Goal: Transaction & Acquisition: Book appointment/travel/reservation

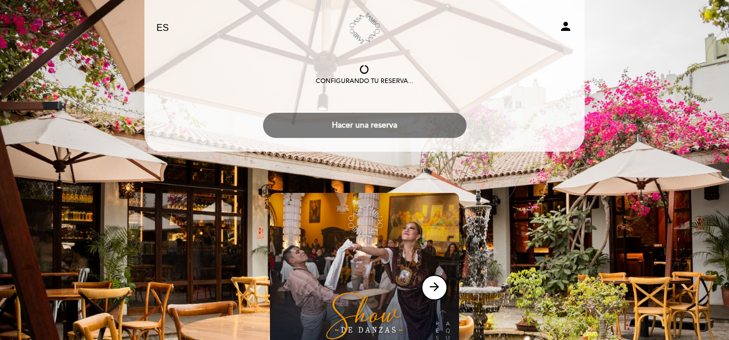
select select "es"
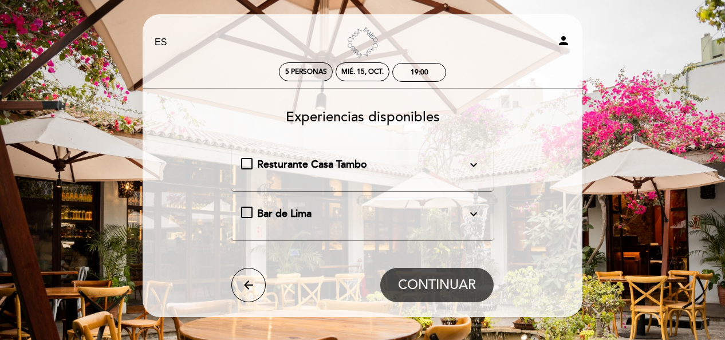
click at [473, 214] on icon "expand_more" at bounding box center [474, 214] width 14 height 14
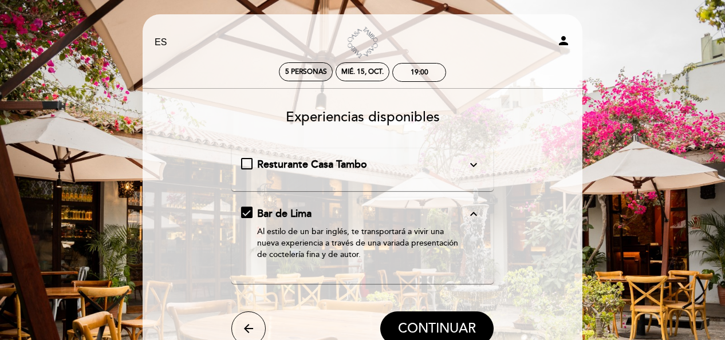
click at [474, 168] on icon "expand_more" at bounding box center [474, 165] width 14 height 14
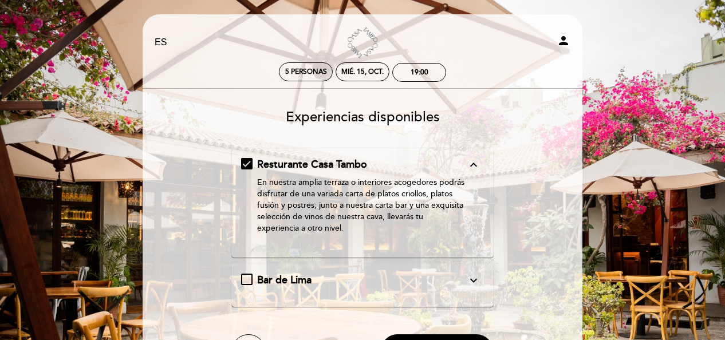
scroll to position [57, 0]
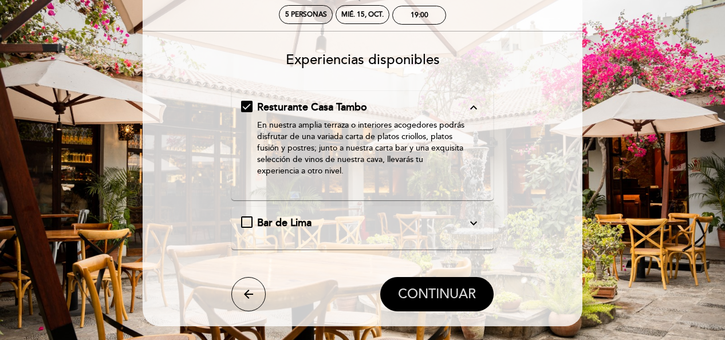
click at [426, 291] on span "CONTINUAR" at bounding box center [437, 294] width 78 height 16
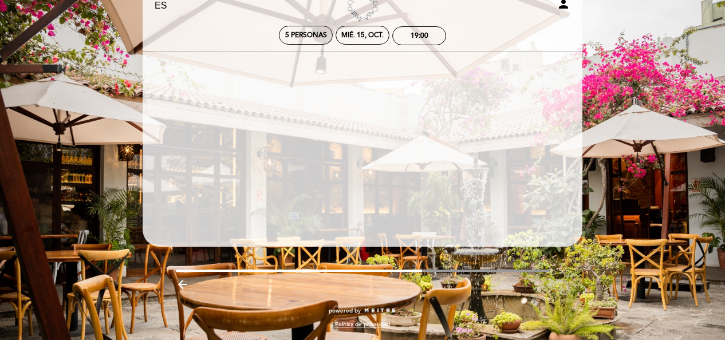
scroll to position [37, 0]
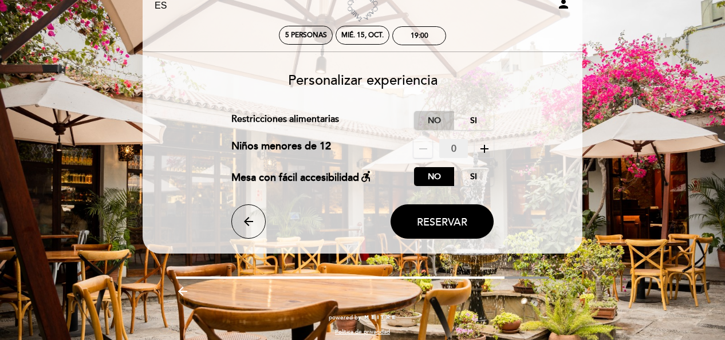
click at [427, 119] on label "No" at bounding box center [434, 120] width 40 height 19
click at [436, 215] on button "Reservar" at bounding box center [442, 221] width 103 height 34
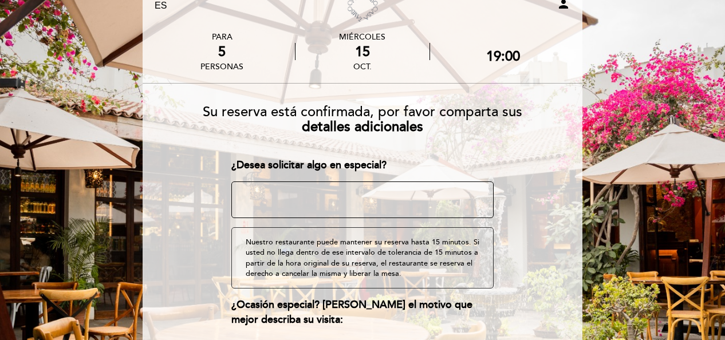
click at [358, 206] on textarea at bounding box center [362, 200] width 263 height 37
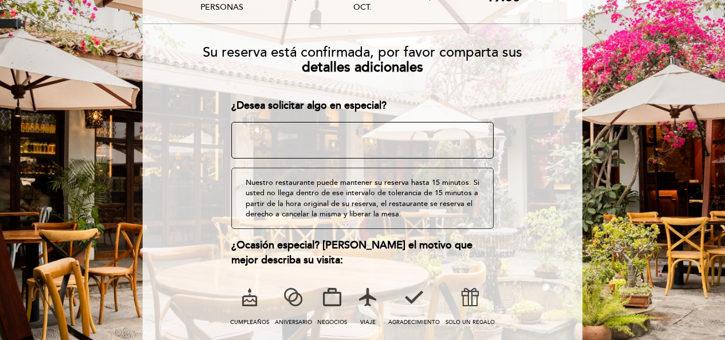
scroll to position [150, 0]
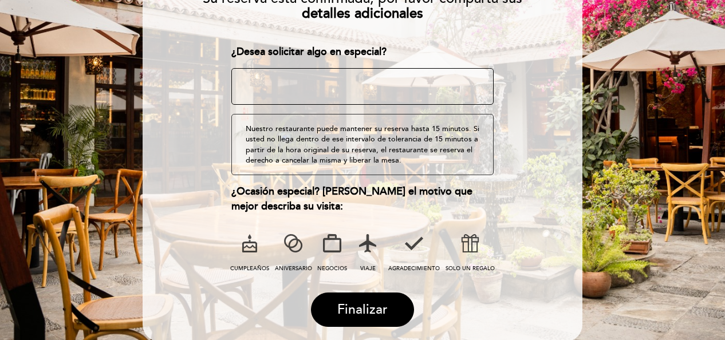
click at [328, 145] on div "Nuestro restaurante puede mantener su reserva hasta 15 minutos. Si usted no lle…" at bounding box center [362, 144] width 263 height 61
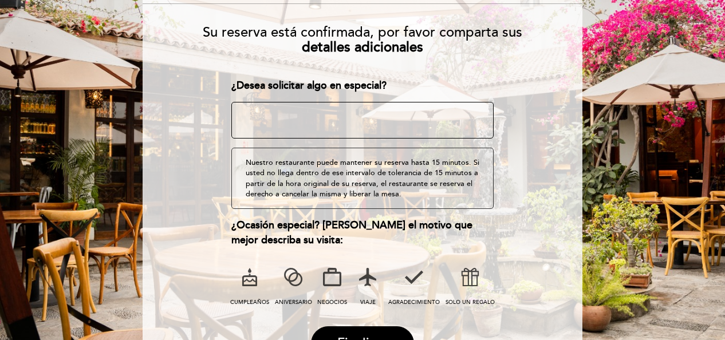
scroll to position [93, 0]
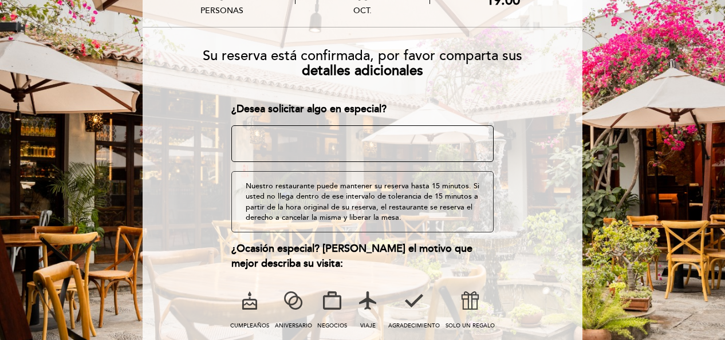
click at [325, 131] on textarea at bounding box center [362, 143] width 263 height 37
type textarea "L"
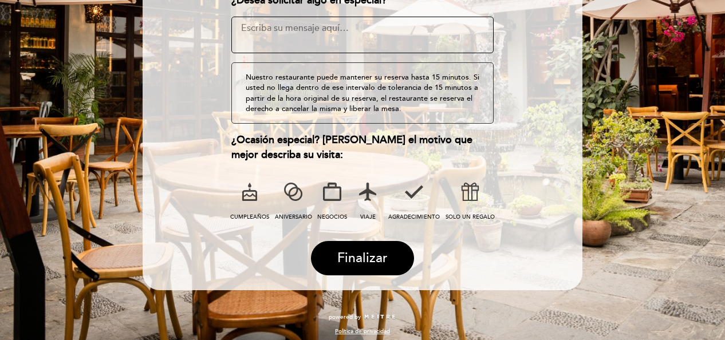
scroll to position [207, 0]
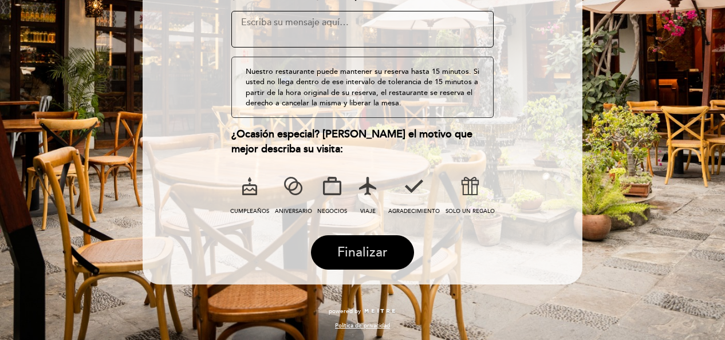
click at [375, 247] on span "Finalizar" at bounding box center [362, 253] width 50 height 16
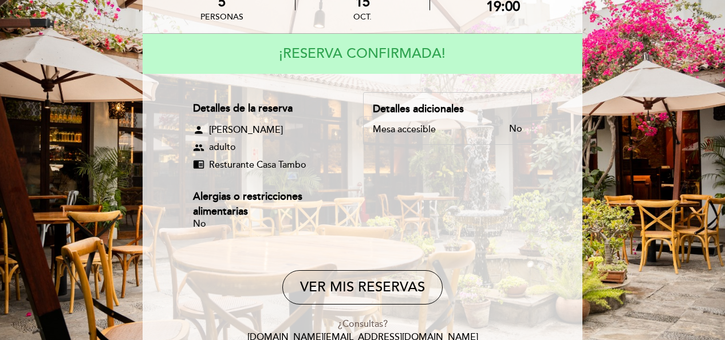
scroll to position [104, 0]
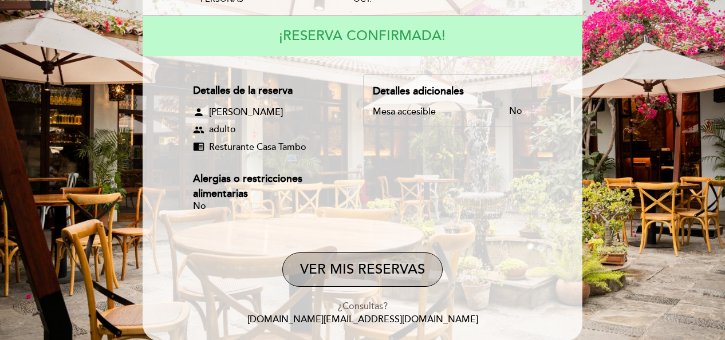
click at [365, 266] on button "VER MIS RESERVAS" at bounding box center [362, 270] width 160 height 34
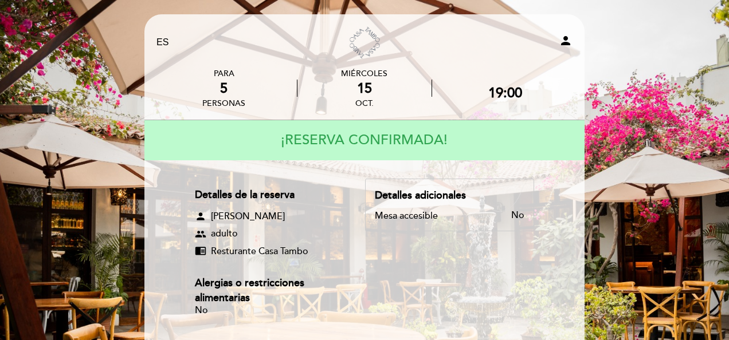
select select "es"
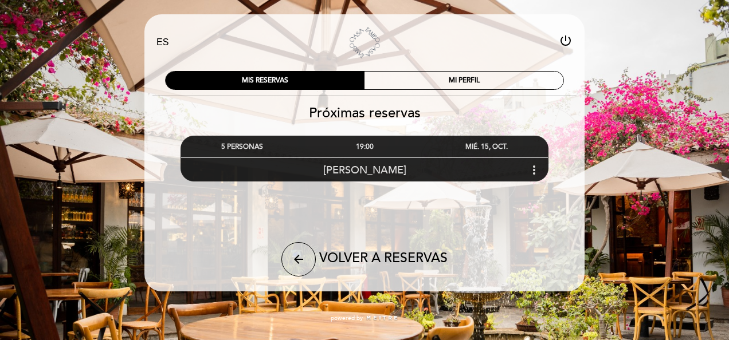
click at [414, 153] on div "19:00" at bounding box center [364, 146] width 122 height 21
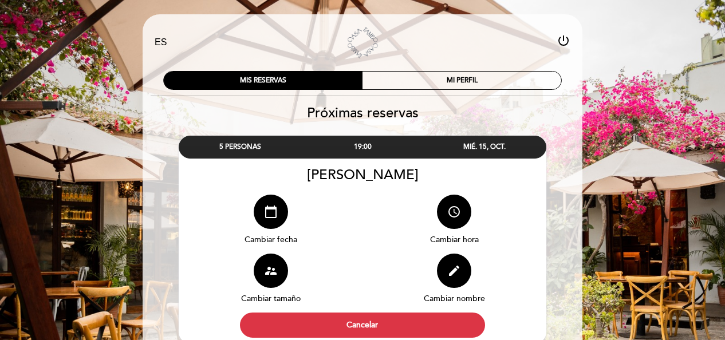
scroll to position [57, 0]
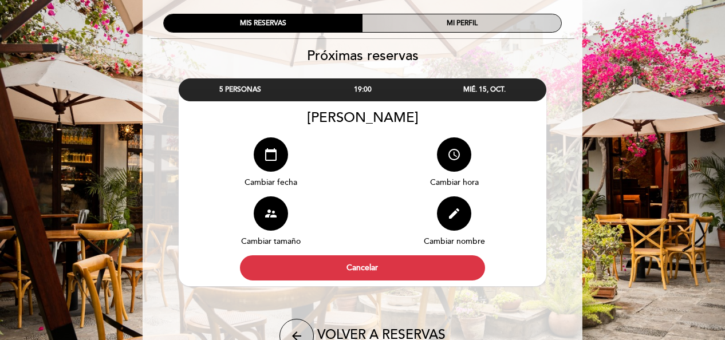
click at [455, 25] on div "MI PERFIL" at bounding box center [462, 23] width 199 height 18
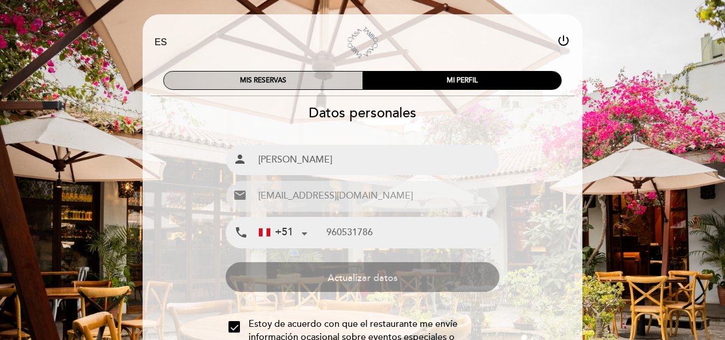
type input "960 531 786"
drag, startPoint x: 293, startPoint y: 96, endPoint x: 290, endPoint y: 88, distance: 8.5
click at [293, 96] on div at bounding box center [363, 96] width 424 height 1
click at [290, 84] on div "MIS RESERVAS" at bounding box center [263, 81] width 199 height 18
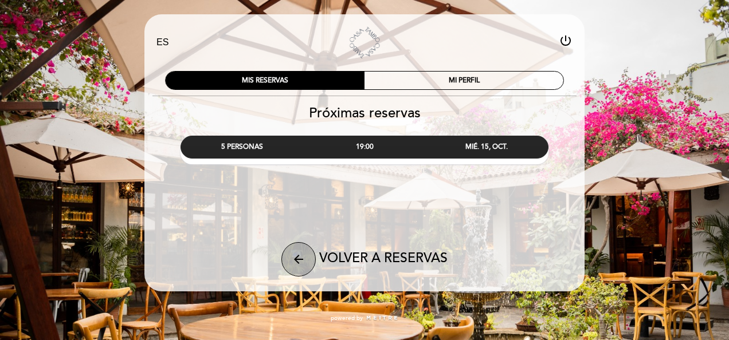
click at [286, 257] on button "arrow_back" at bounding box center [298, 259] width 34 height 34
select select "es"
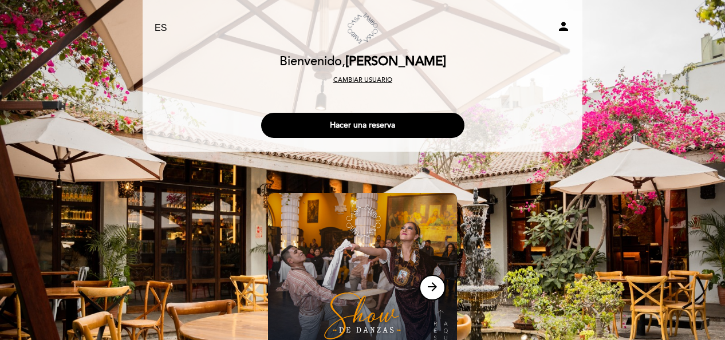
click at [371, 76] on button "Cambiar usuario" at bounding box center [363, 80] width 66 height 10
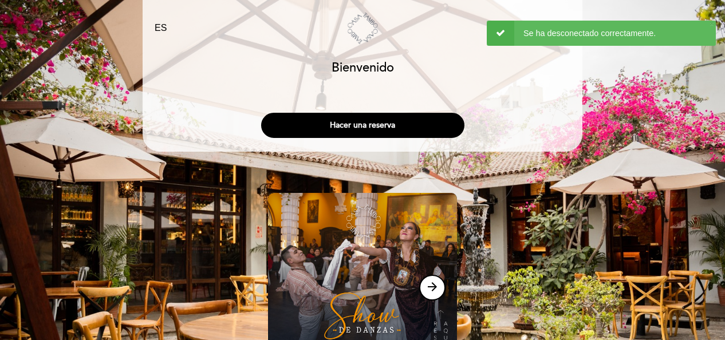
click at [720, 84] on div "EN ES PT [GEOGRAPHIC_DATA] person [GEOGRAPHIC_DATA] [GEOGRAPHIC_DATA], Cambiar …" at bounding box center [362, 217] width 725 height 434
click at [598, 30] on div "Se ha desconectado correctamente." at bounding box center [601, 33] width 229 height 25
click at [713, 23] on button "×" at bounding box center [712, 24] width 4 height 7
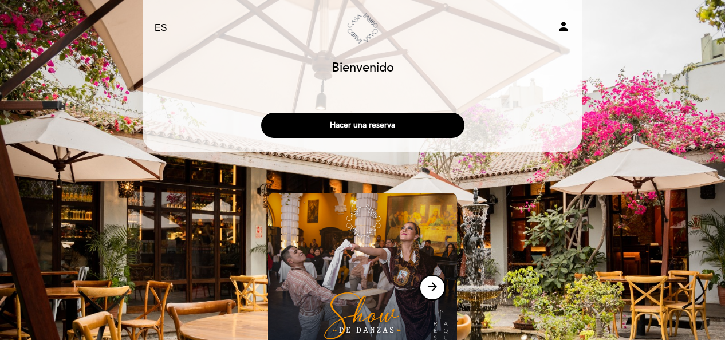
click at [561, 30] on icon "person" at bounding box center [564, 26] width 14 height 14
